Goal: Check status

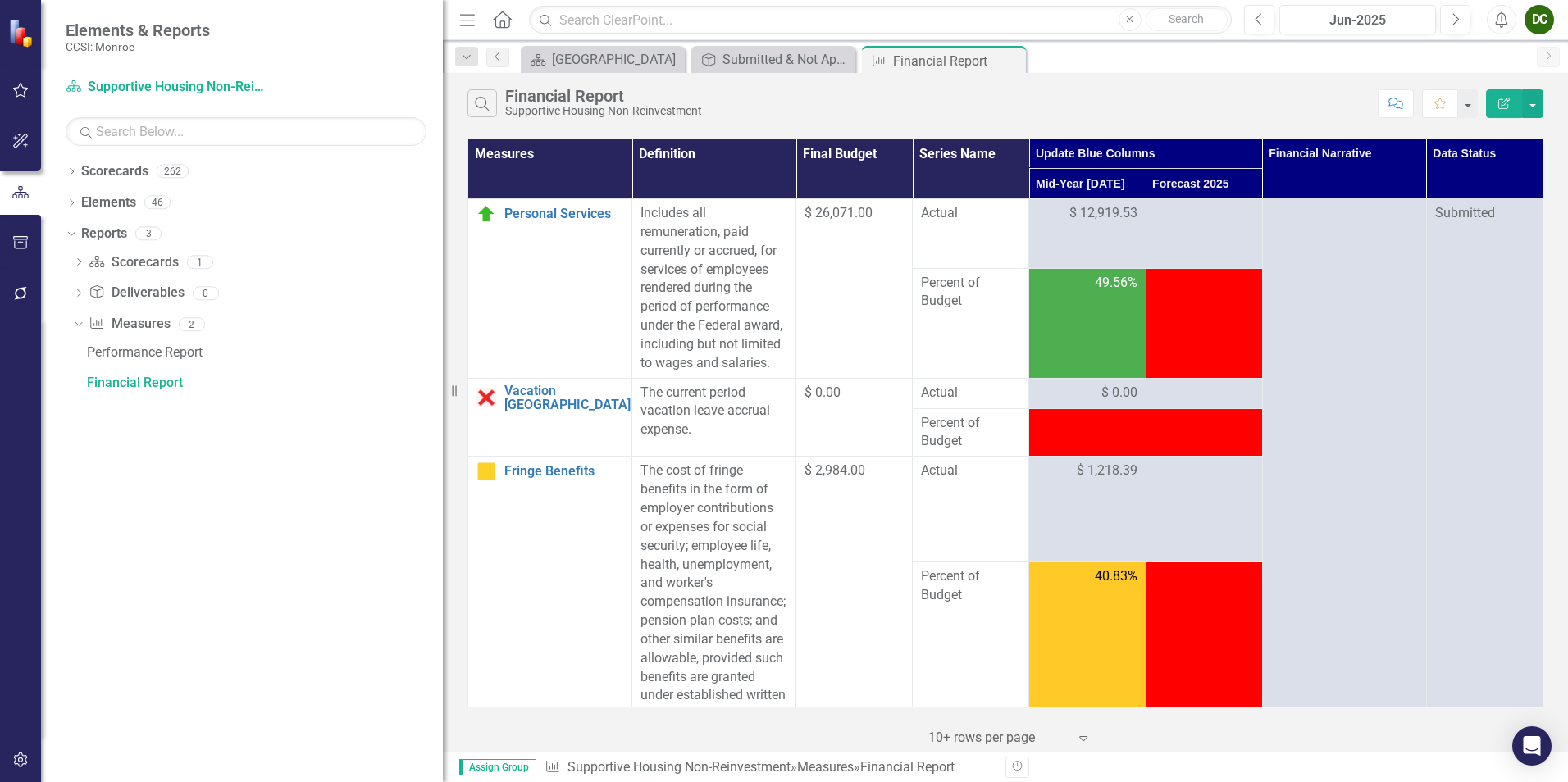
click at [923, 104] on div "Search Financial Report Supportive Housing Non-Reinvestment" at bounding box center [917, 103] width 902 height 27
click at [1012, 63] on icon at bounding box center [1010, 61] width 9 height 9
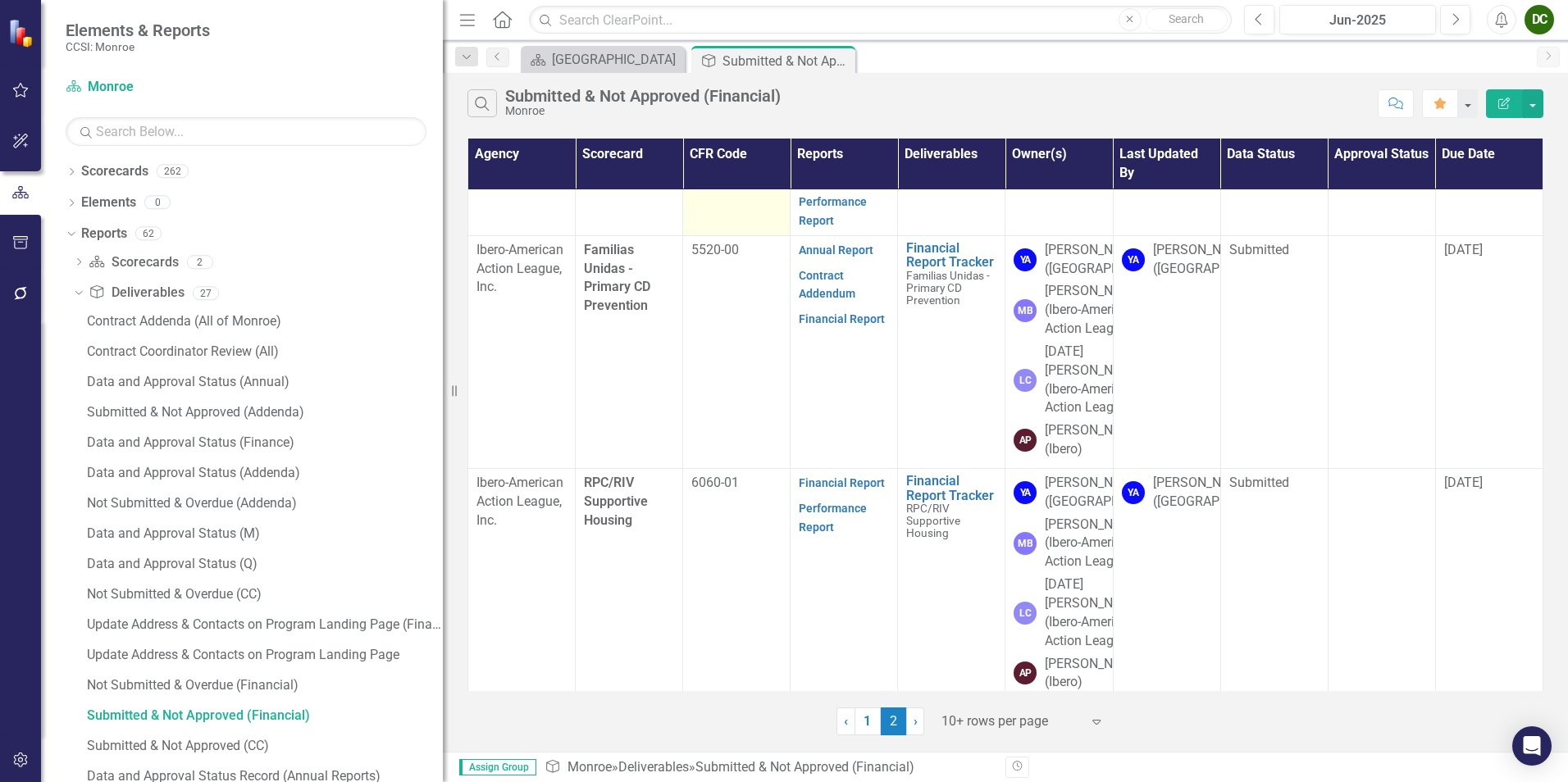
scroll to position [200, 0]
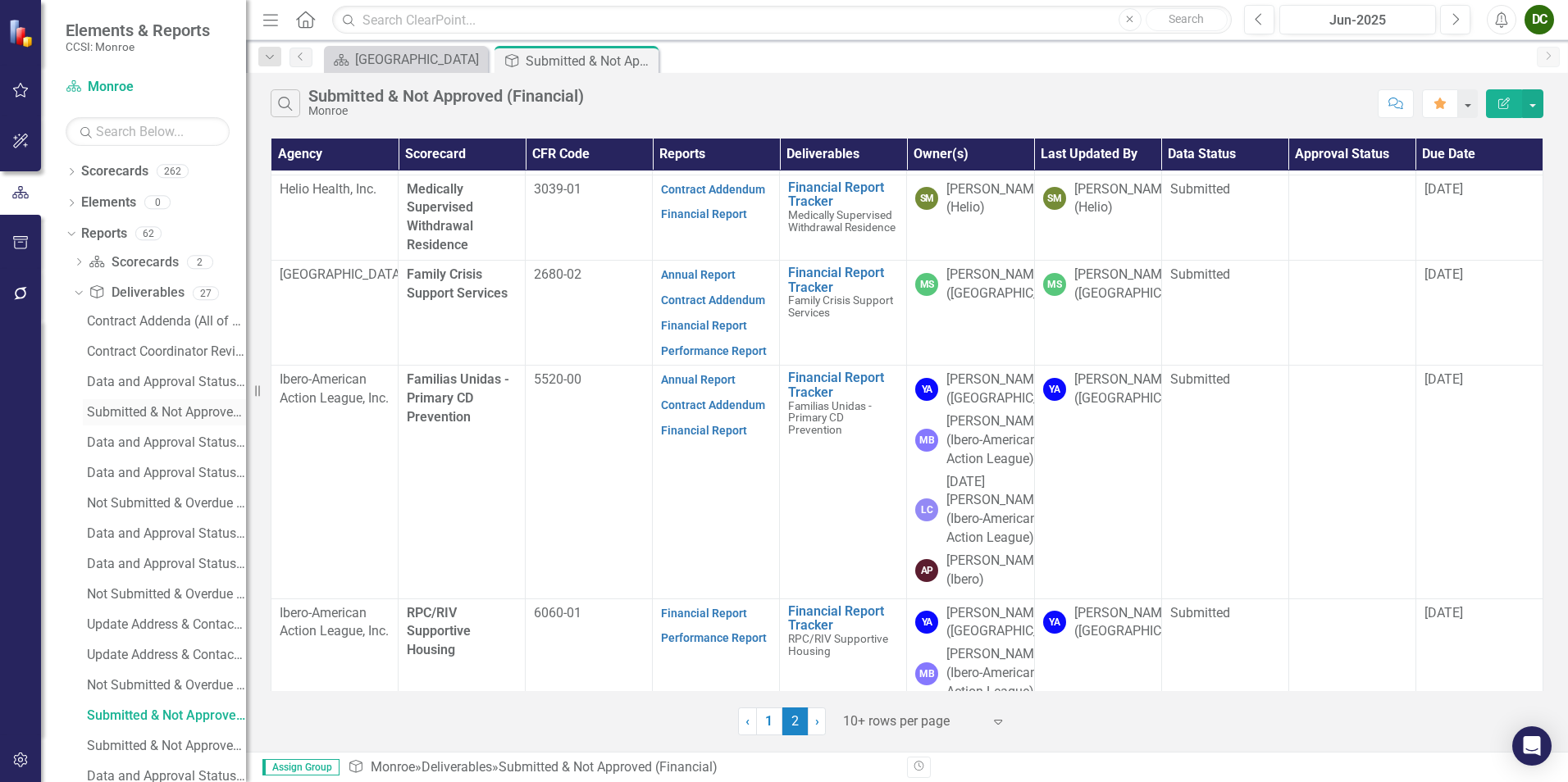
drag, startPoint x: 459, startPoint y: 388, endPoint x: 114, endPoint y: 409, distance: 345.6
click at [114, 409] on div "Elements & Reports CCSI: Monroe Scorecard Monroe Search Dropdown Scorecards 262…" at bounding box center [123, 391] width 246 height 782
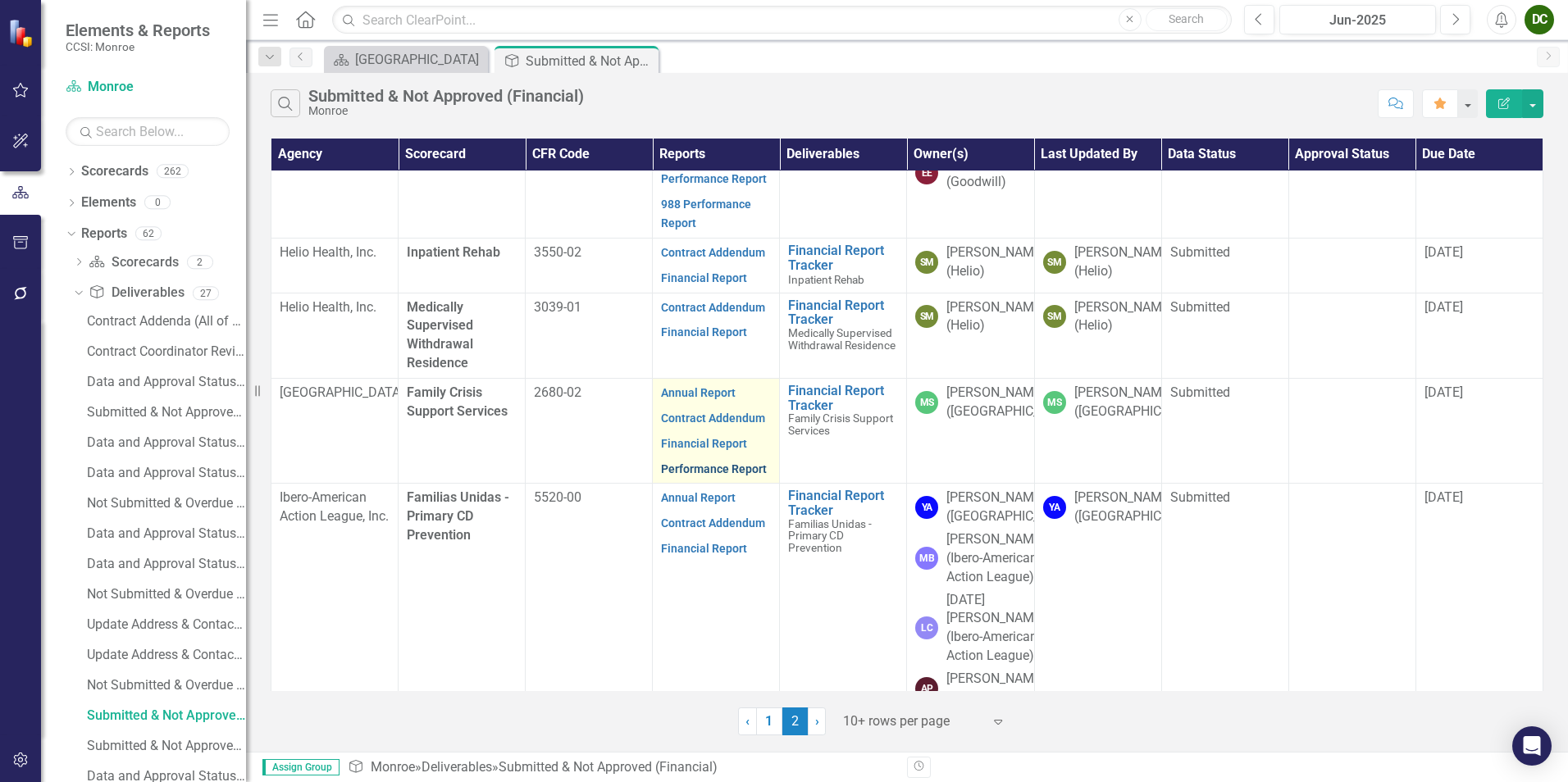
scroll to position [328, 0]
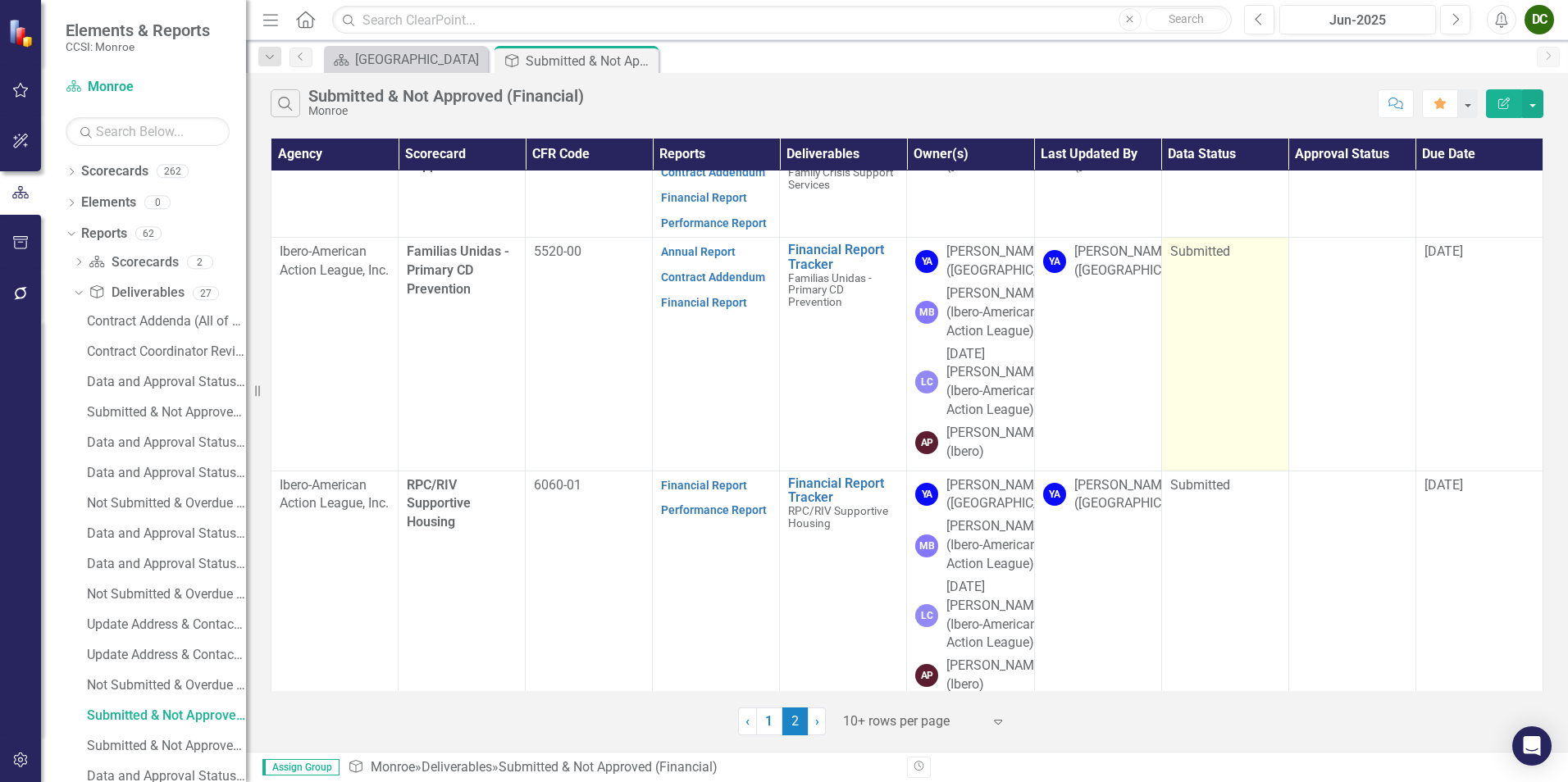
click at [1203, 259] on span "Submitted" at bounding box center [1200, 251] width 60 height 16
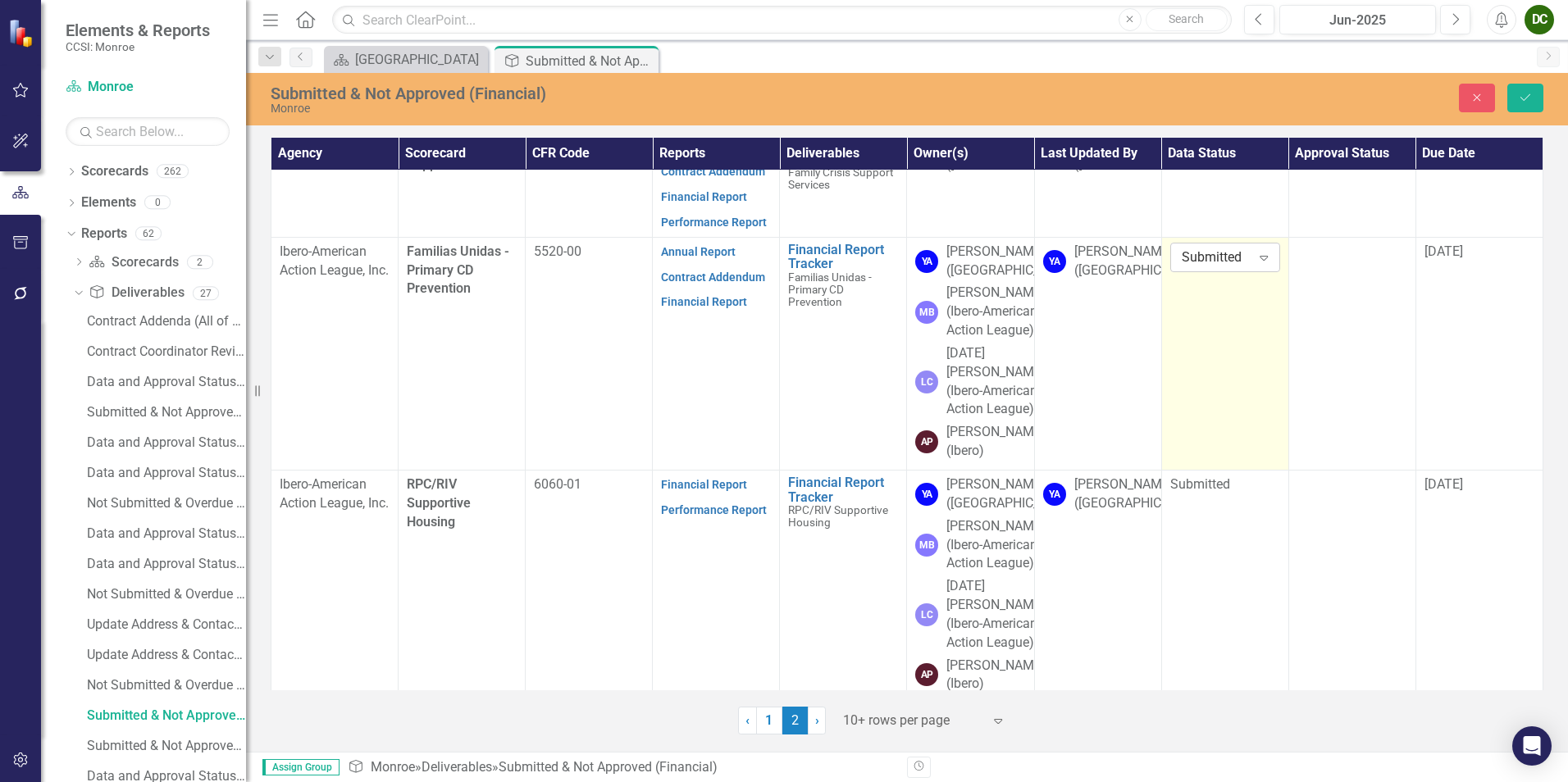
click at [1201, 267] on div "Submitted" at bounding box center [1216, 256] width 70 height 19
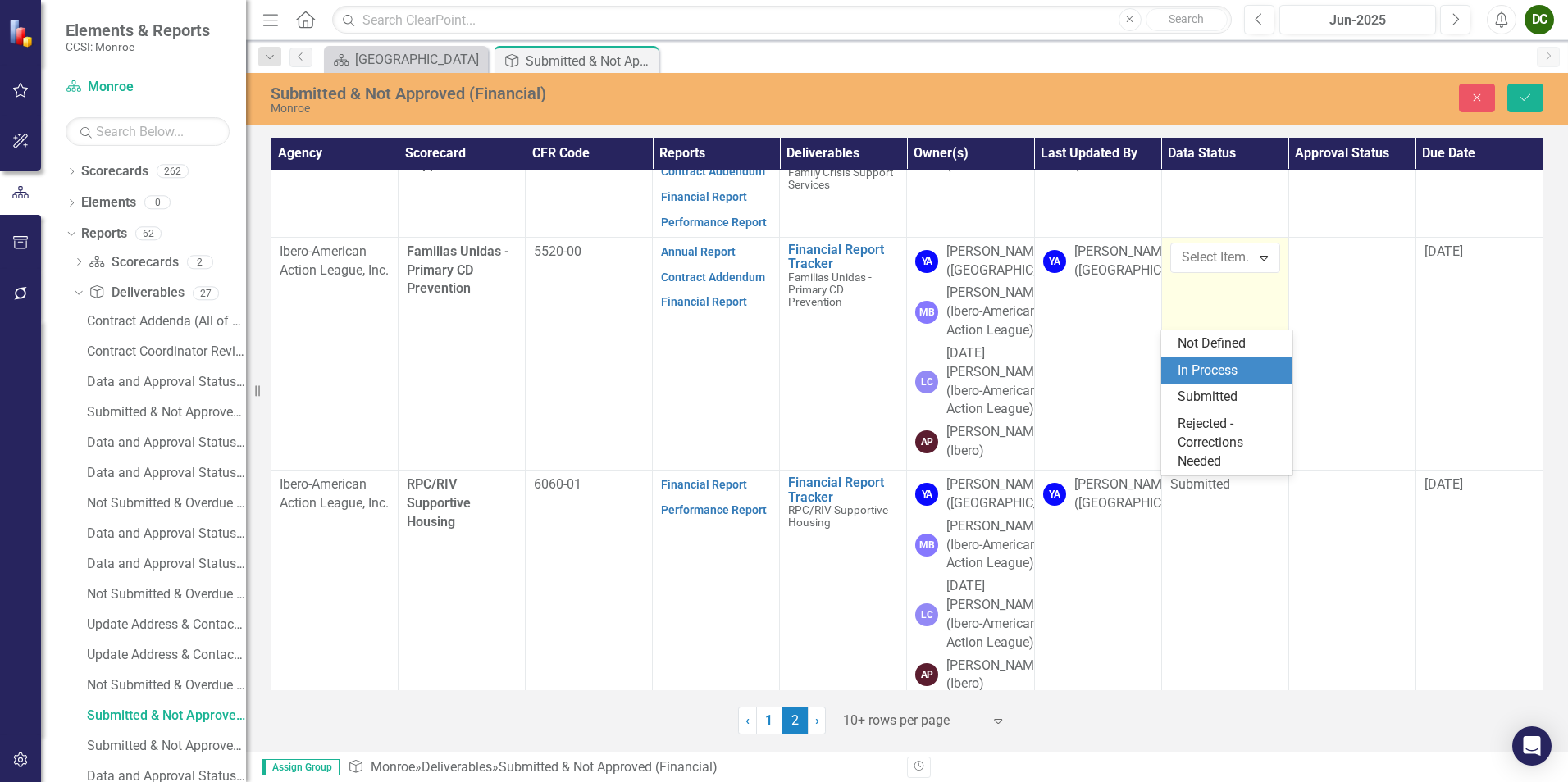
click at [1221, 364] on div "In Process" at bounding box center [1229, 371] width 105 height 19
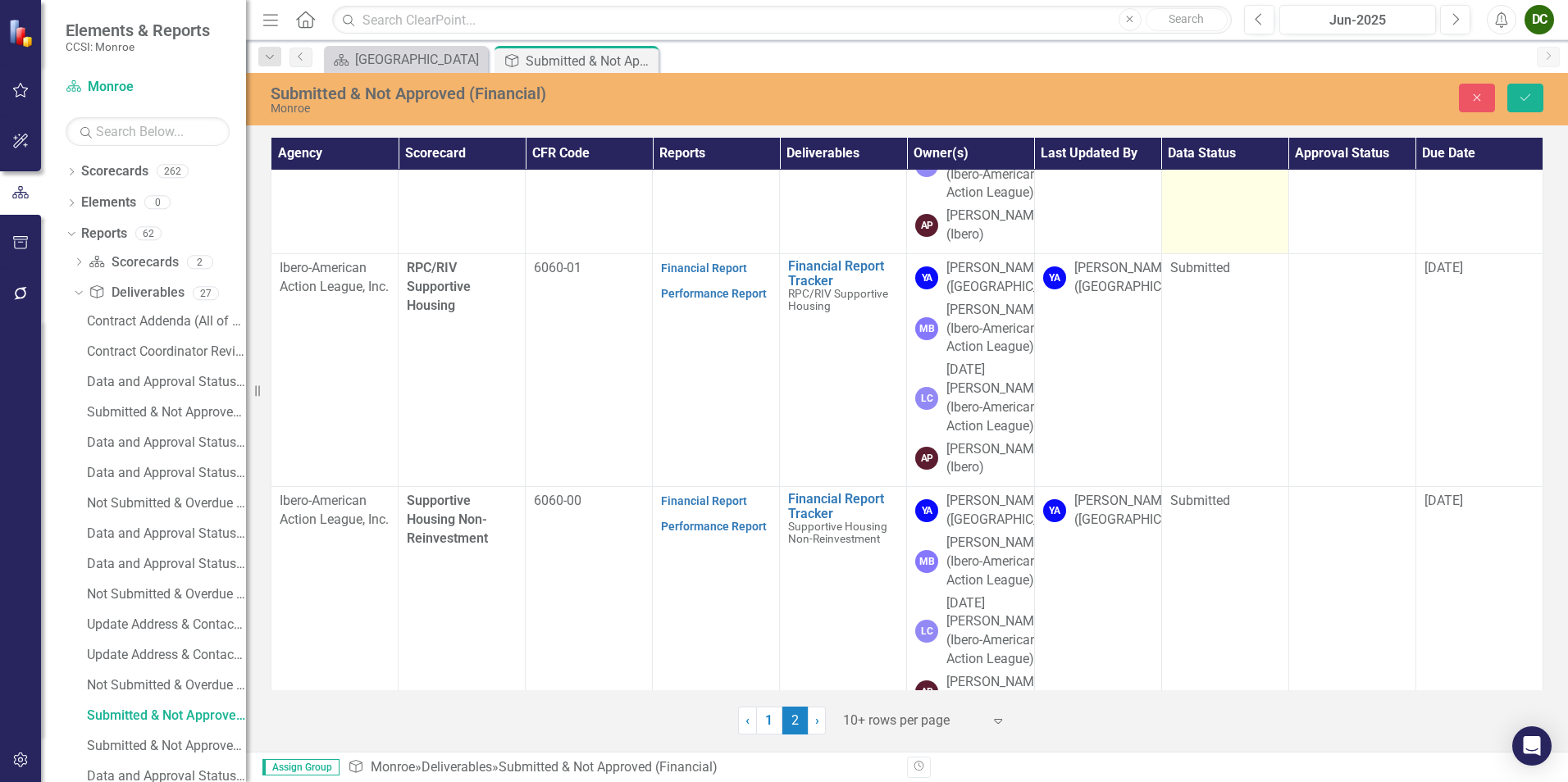
scroll to position [616, 0]
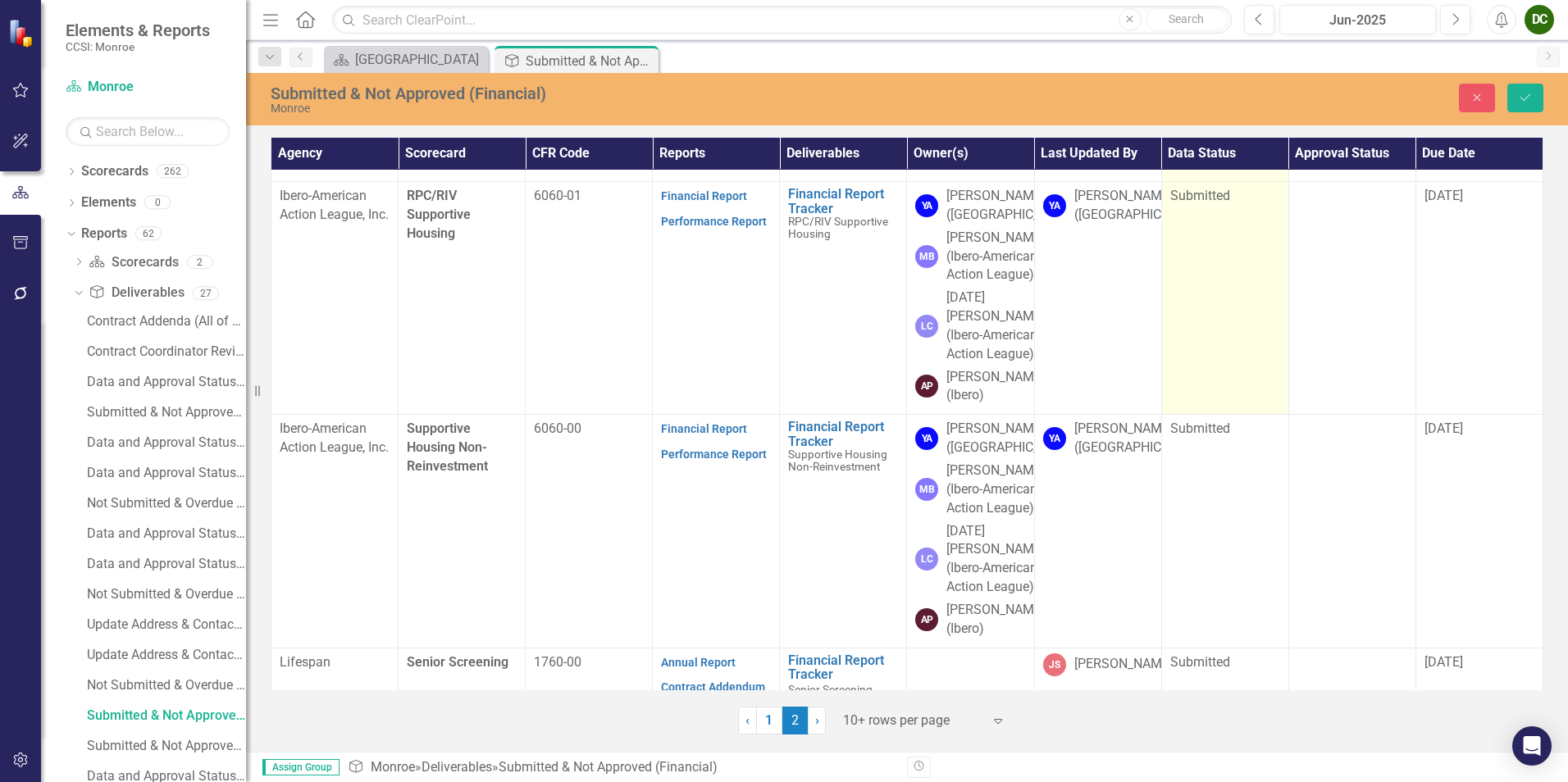
click at [1182, 203] on span "Submitted" at bounding box center [1200, 195] width 60 height 16
drag, startPoint x: 1182, startPoint y: 389, endPoint x: 1191, endPoint y: 390, distance: 9.1
click at [1191, 212] on div "Submitted" at bounding box center [1216, 201] width 70 height 19
click at [1224, 446] on div "In Process" at bounding box center [1229, 445] width 105 height 19
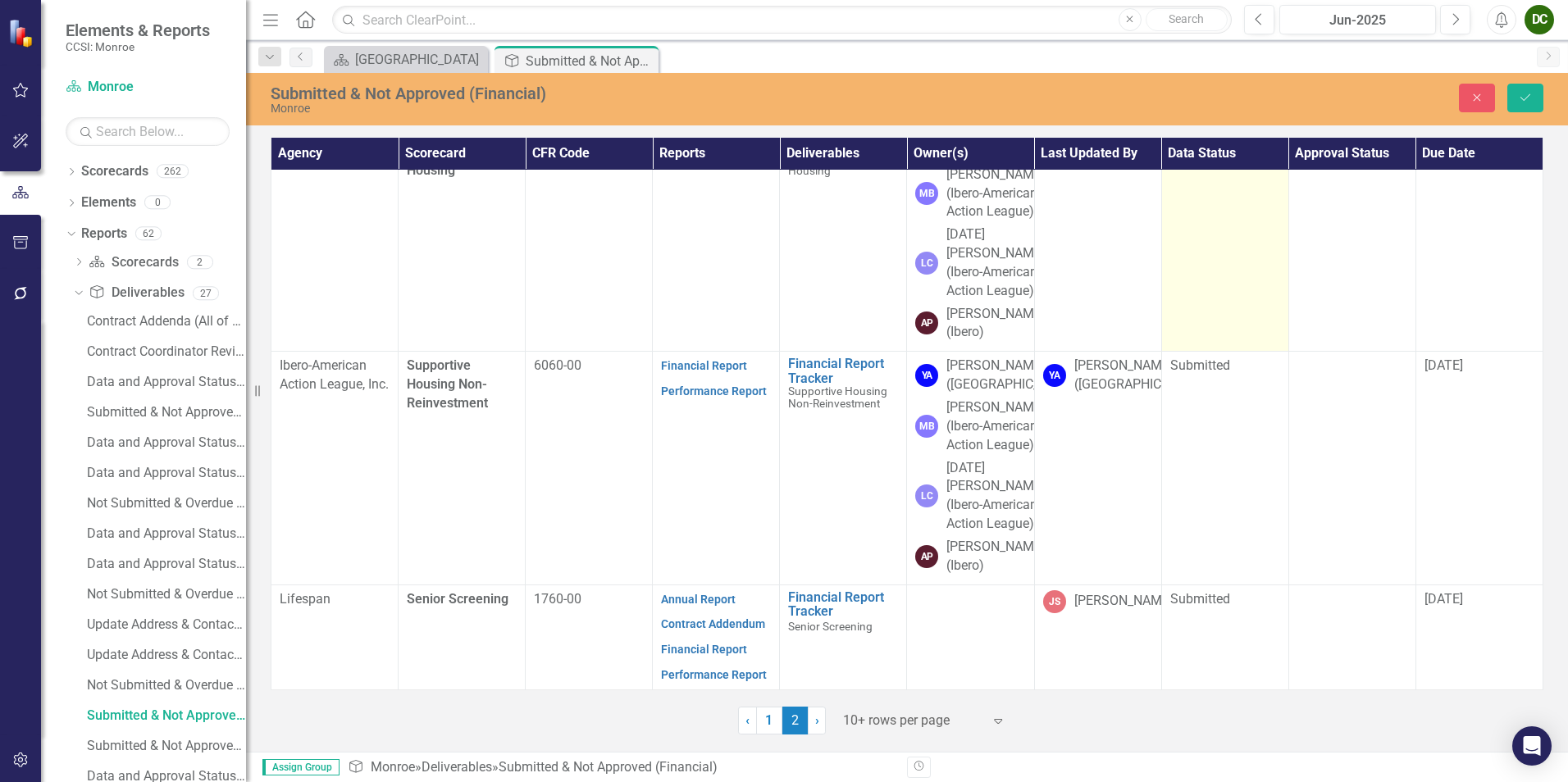
scroll to position [1044, 0]
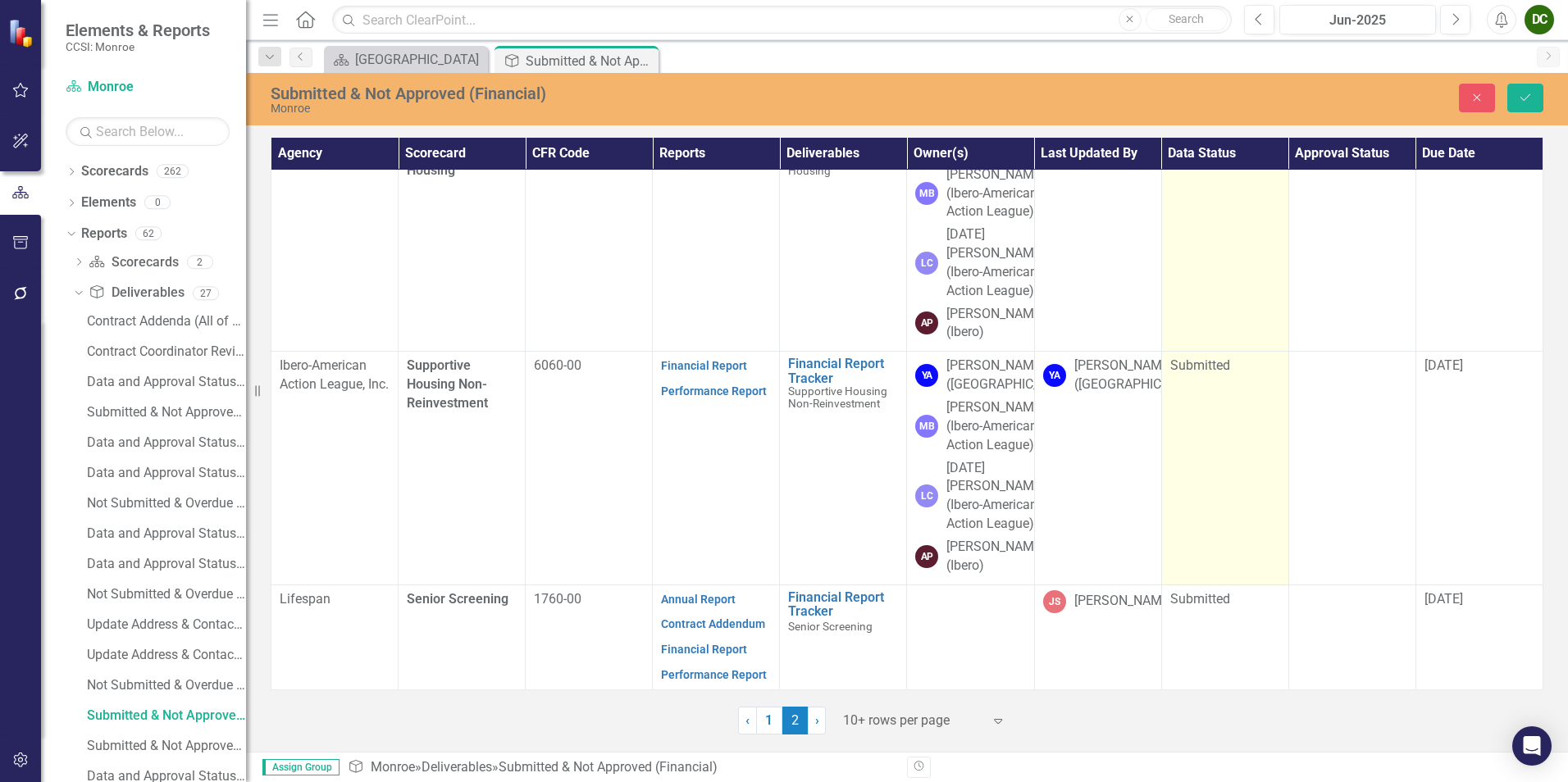
click at [1195, 357] on span "Submitted" at bounding box center [1200, 365] width 60 height 16
click at [1195, 362] on div "Submitted" at bounding box center [1216, 371] width 70 height 19
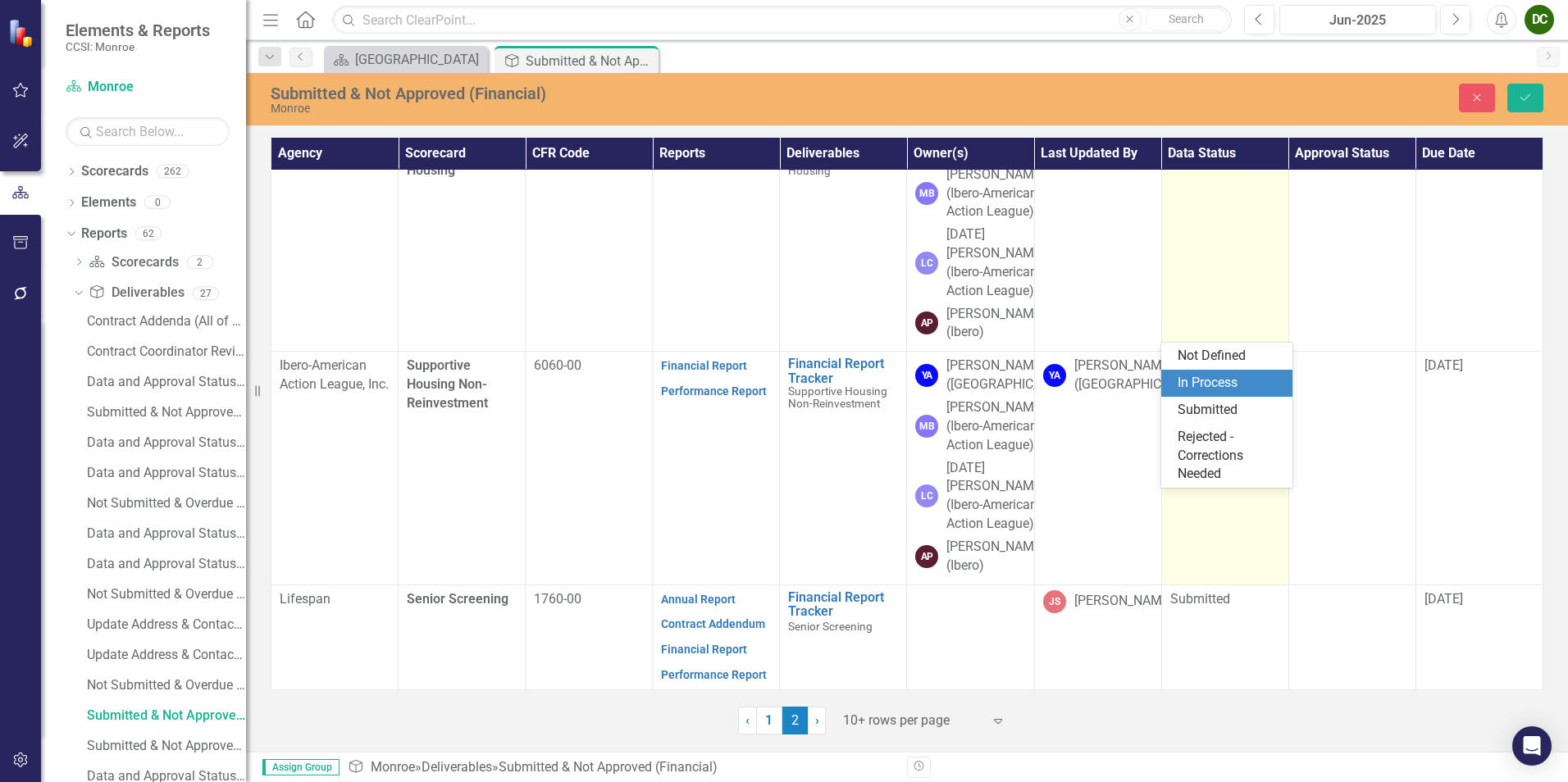
click at [1219, 374] on div "In Process" at bounding box center [1229, 383] width 105 height 19
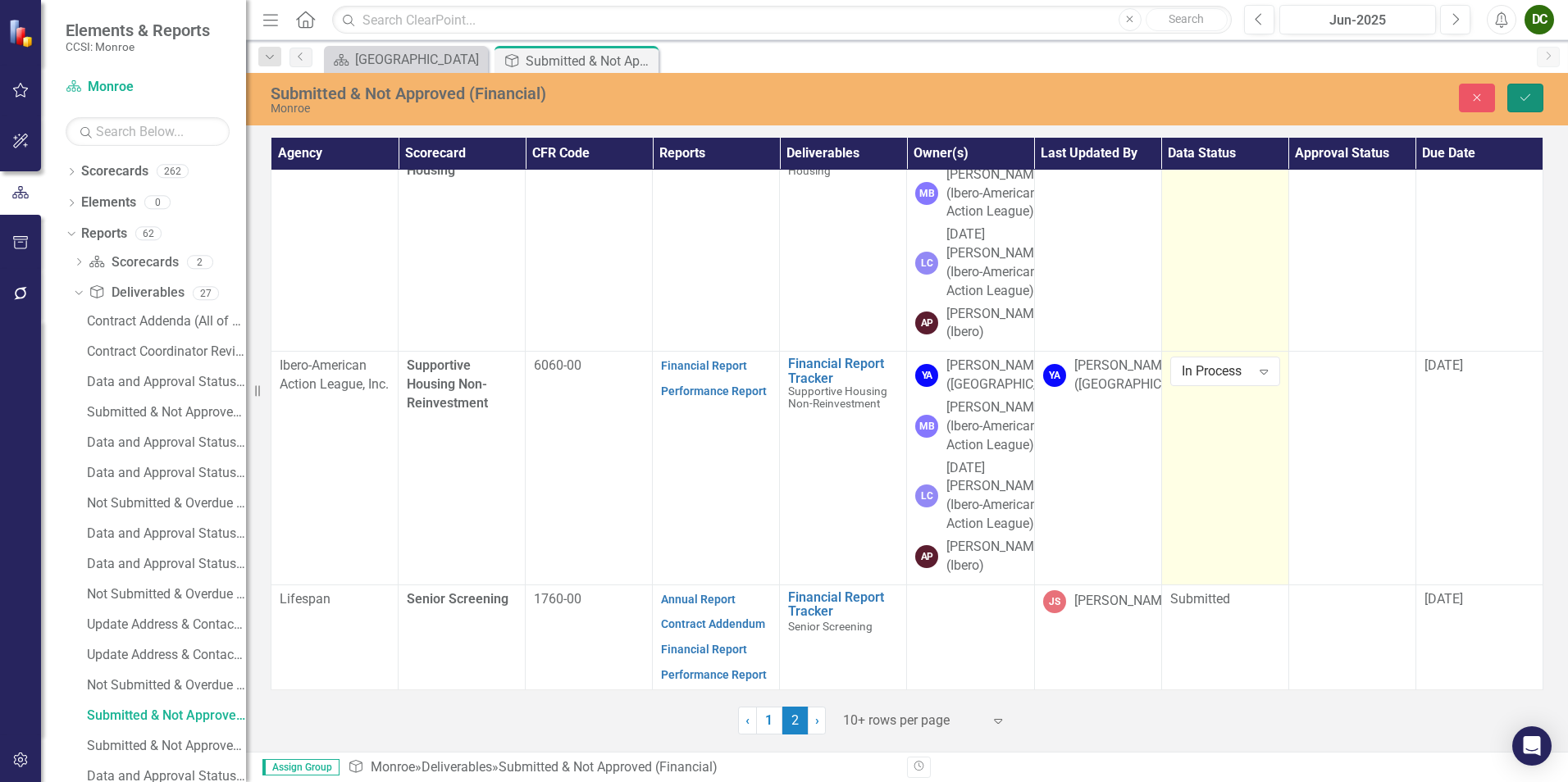
click at [1519, 107] on button "Save" at bounding box center [1525, 97] width 36 height 28
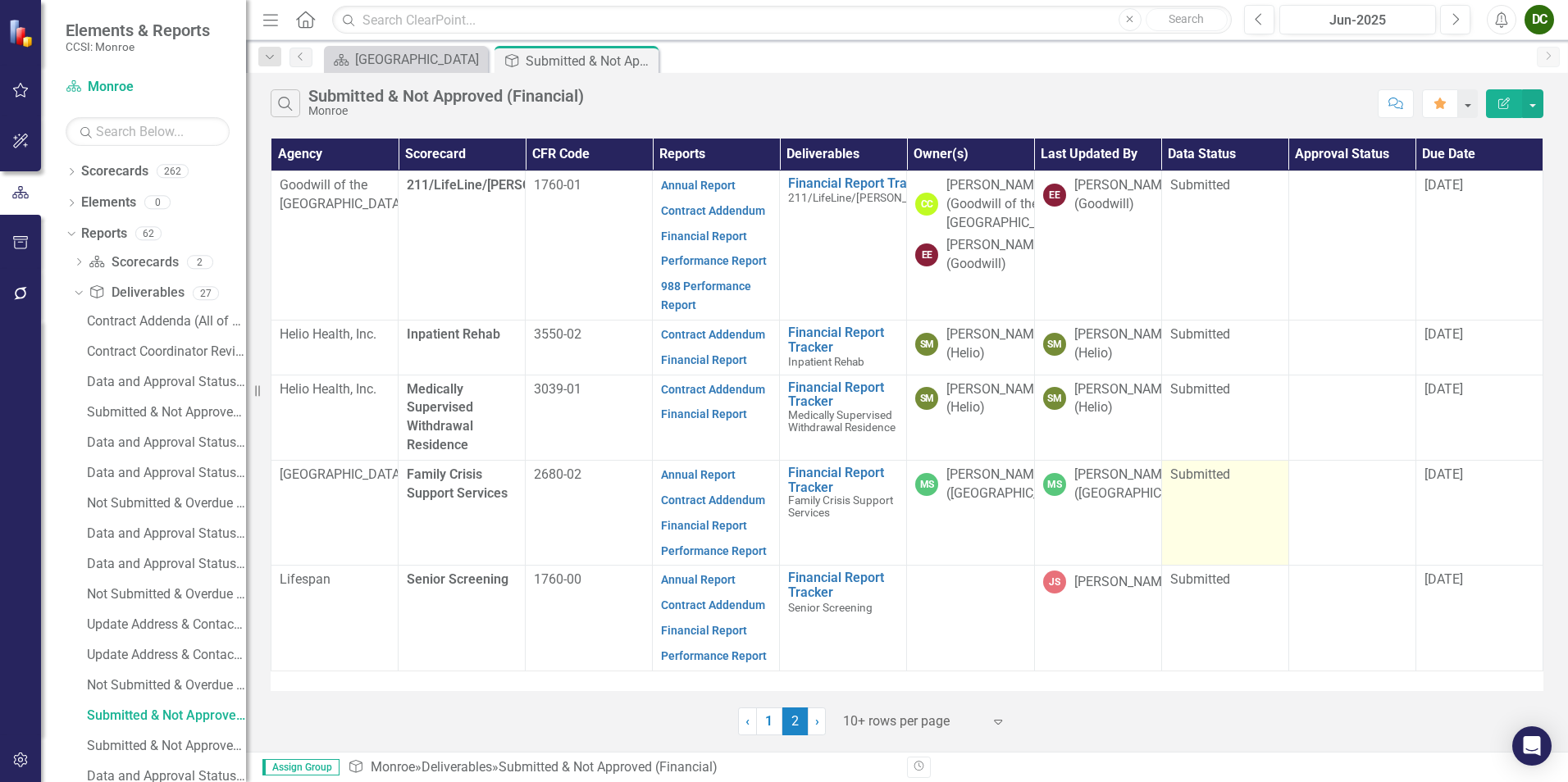
scroll to position [0, 0]
